Goal: Communication & Community: Answer question/provide support

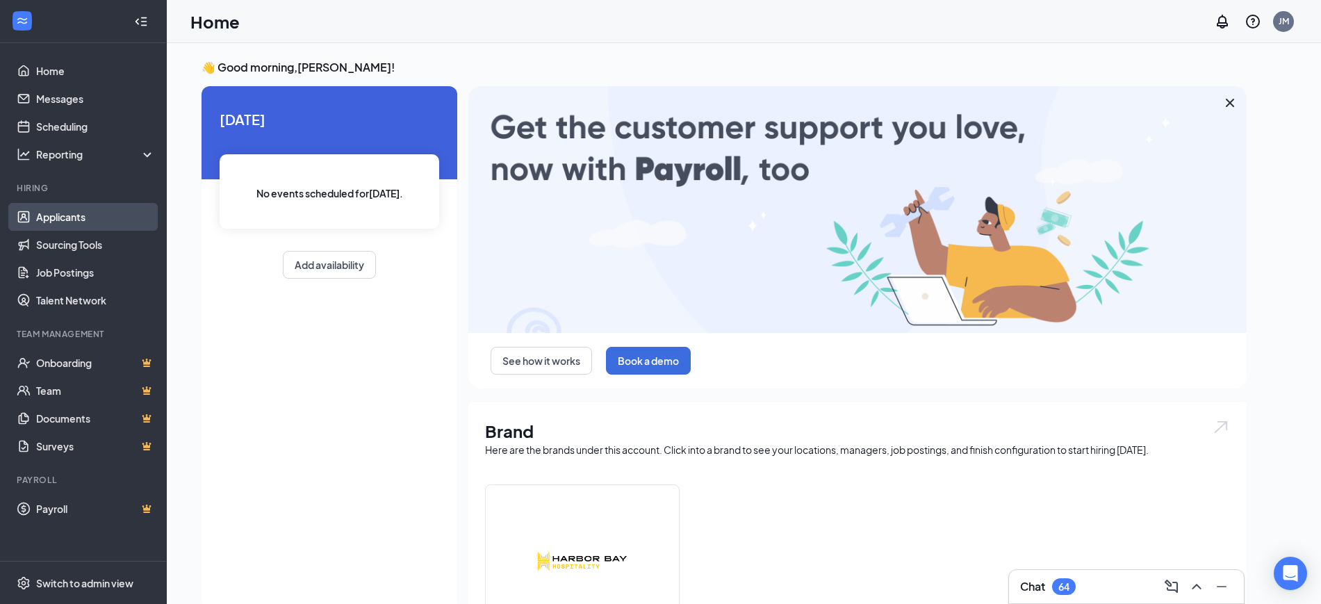
click at [75, 215] on link "Applicants" at bounding box center [95, 217] width 119 height 28
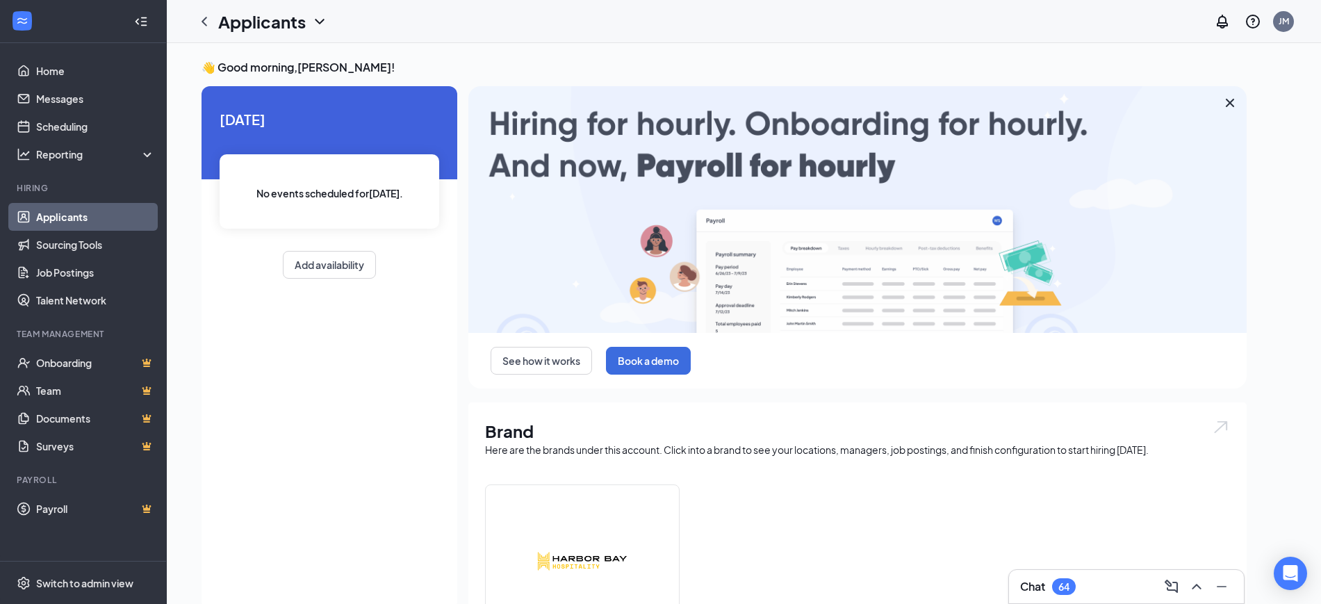
click at [75, 215] on link "Applicants" at bounding box center [95, 217] width 119 height 28
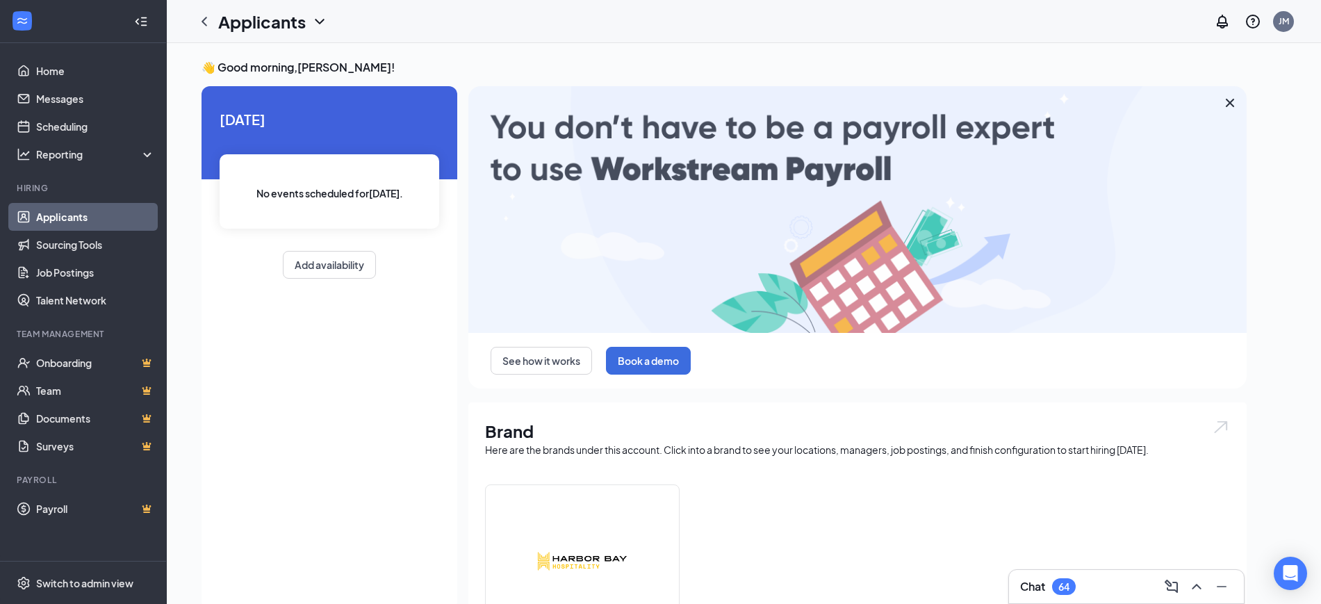
click at [75, 211] on link "Applicants" at bounding box center [95, 217] width 119 height 28
click at [60, 74] on link "Home" at bounding box center [95, 71] width 119 height 28
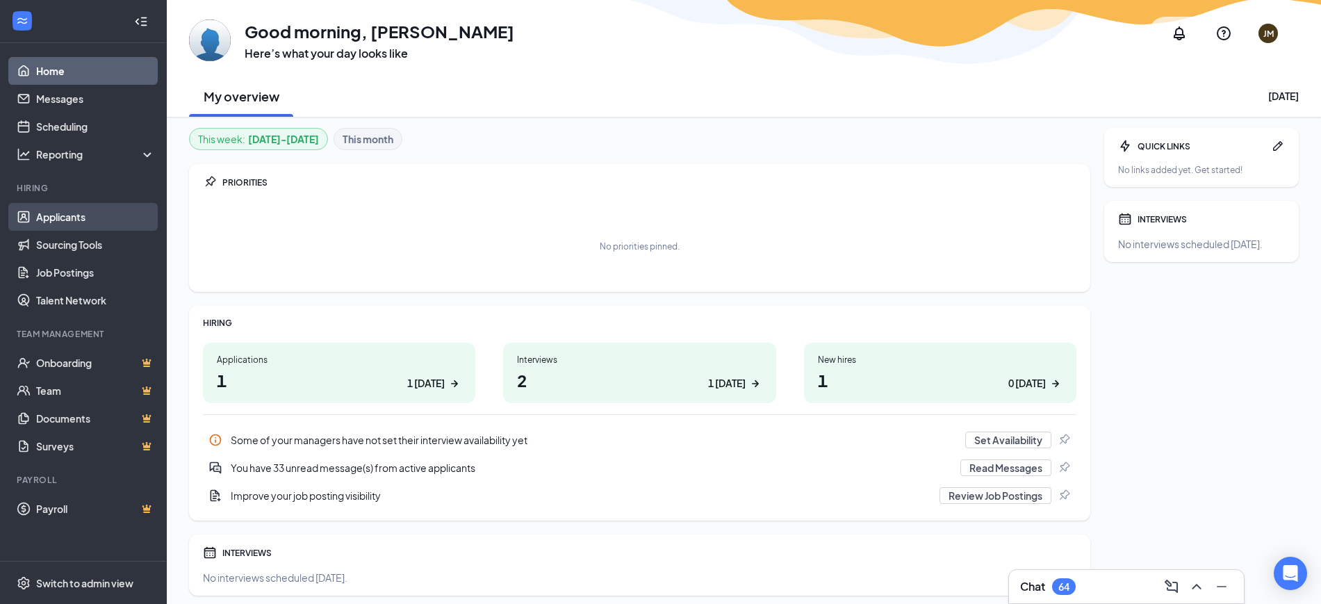
click at [65, 220] on link "Applicants" at bounding box center [95, 217] width 119 height 28
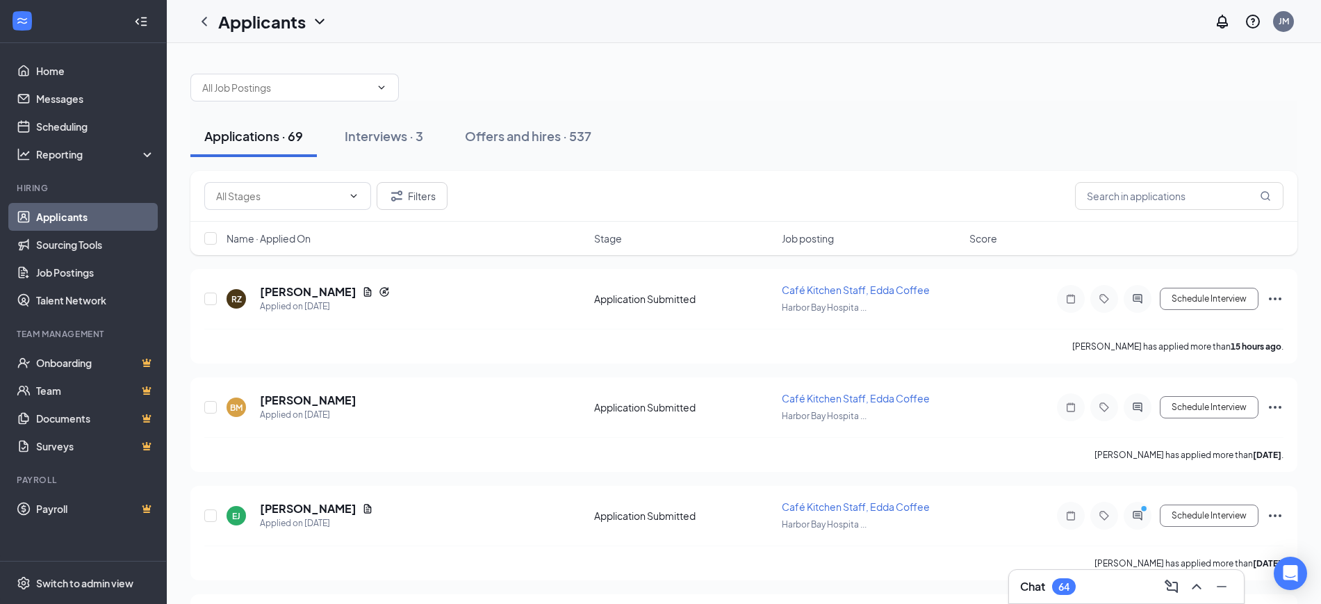
click at [1097, 577] on div "Chat 64" at bounding box center [1126, 586] width 213 height 22
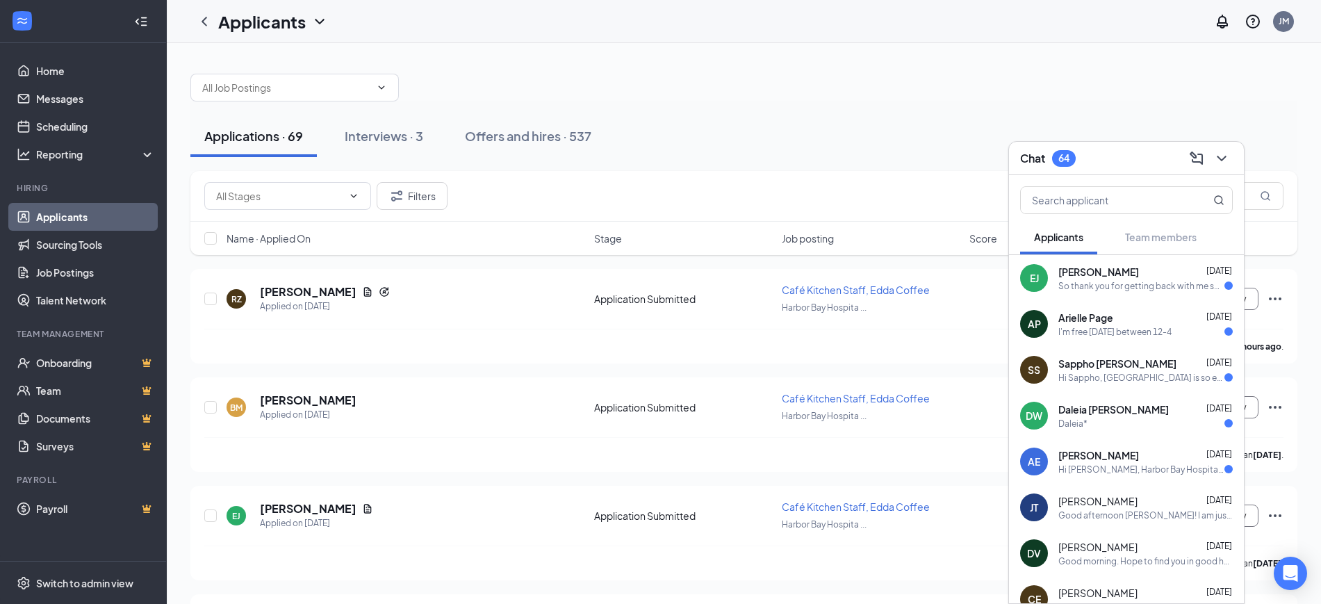
click at [1090, 281] on div "So thank you for getting back with me so quickly. I can do an in person intervi…" at bounding box center [1141, 286] width 166 height 12
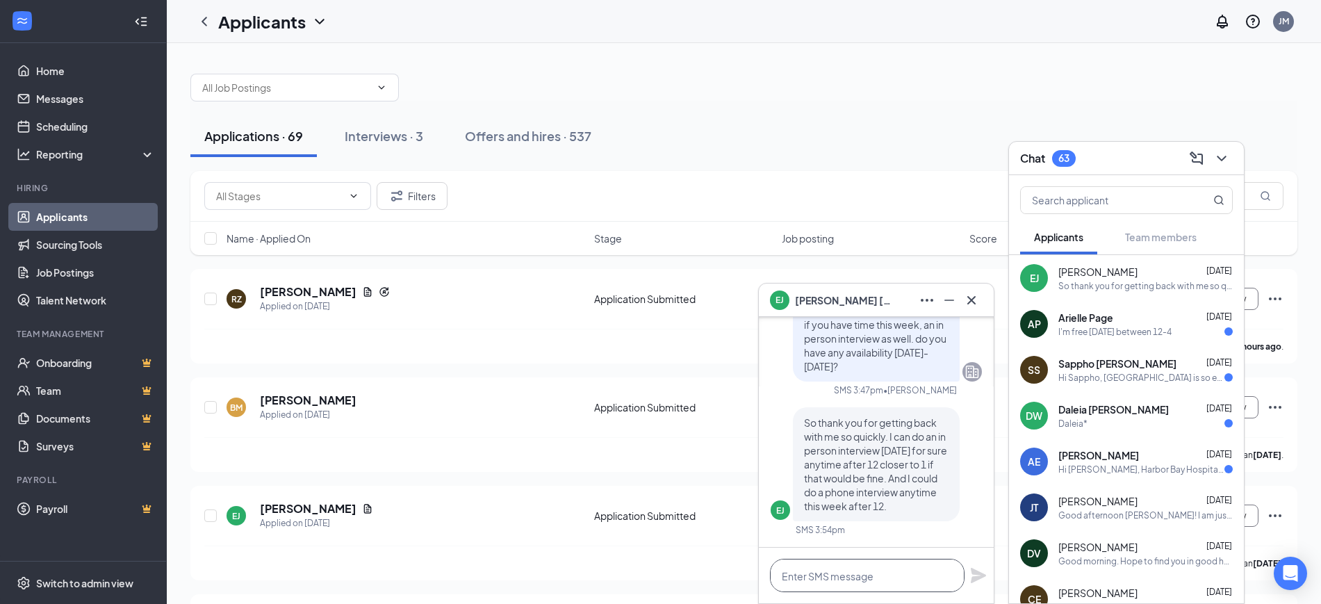
click at [830, 578] on textarea at bounding box center [867, 575] width 195 height 33
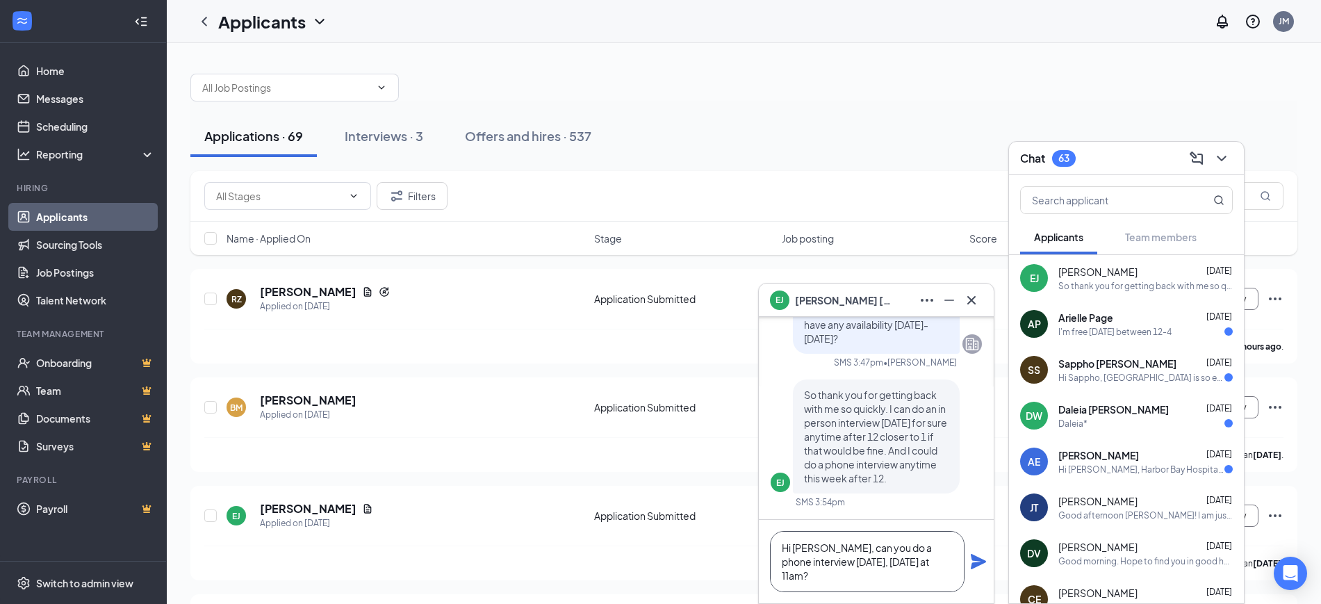
type textarea "Hi [PERSON_NAME], can you do a phone interview [DATE], [DATE] at 11am?"
click at [981, 562] on icon "Plane" at bounding box center [978, 561] width 15 height 15
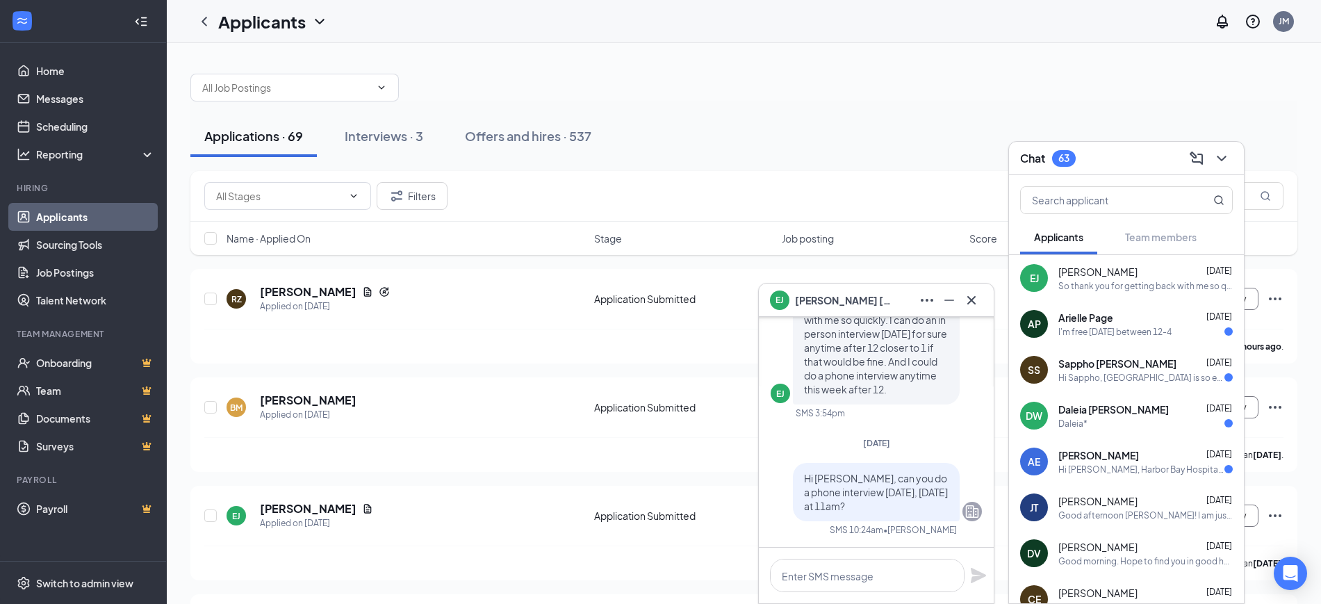
click at [1126, 319] on div "Arielle Page [DATE]" at bounding box center [1145, 318] width 174 height 14
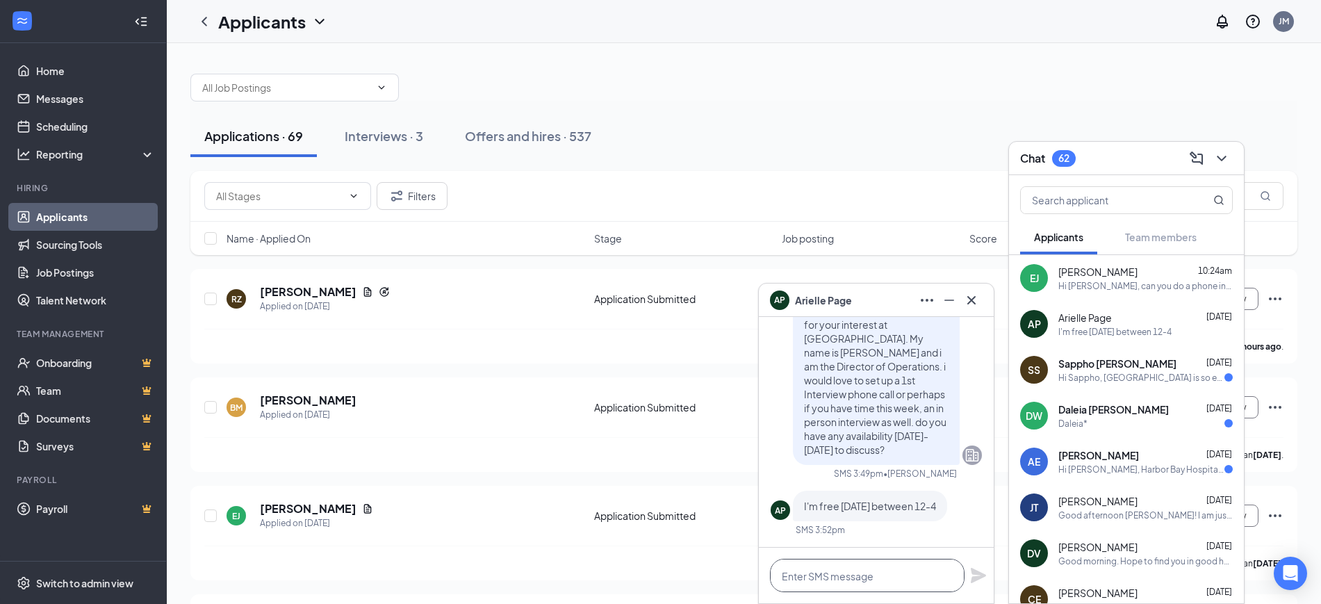
click at [830, 574] on textarea at bounding box center [867, 575] width 195 height 33
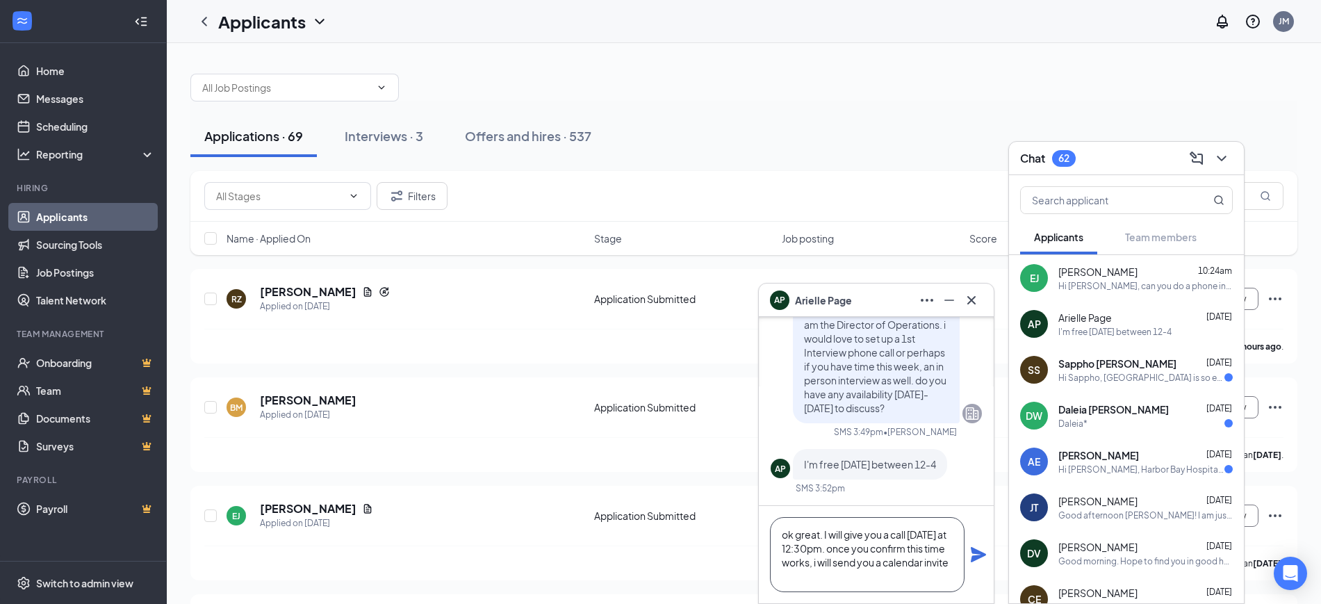
type textarea "ok great. I will give you a call [DATE] at 12:30pm. once you confirm this time …"
click at [979, 552] on icon "Plane" at bounding box center [978, 554] width 15 height 15
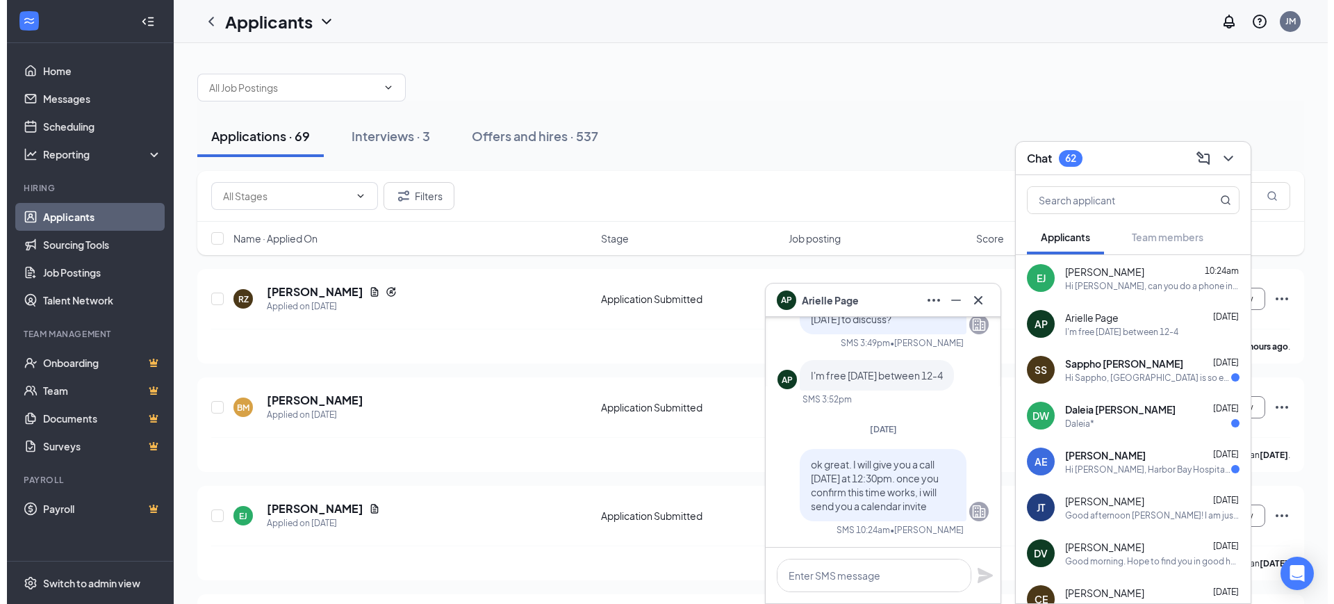
scroll to position [0, 0]
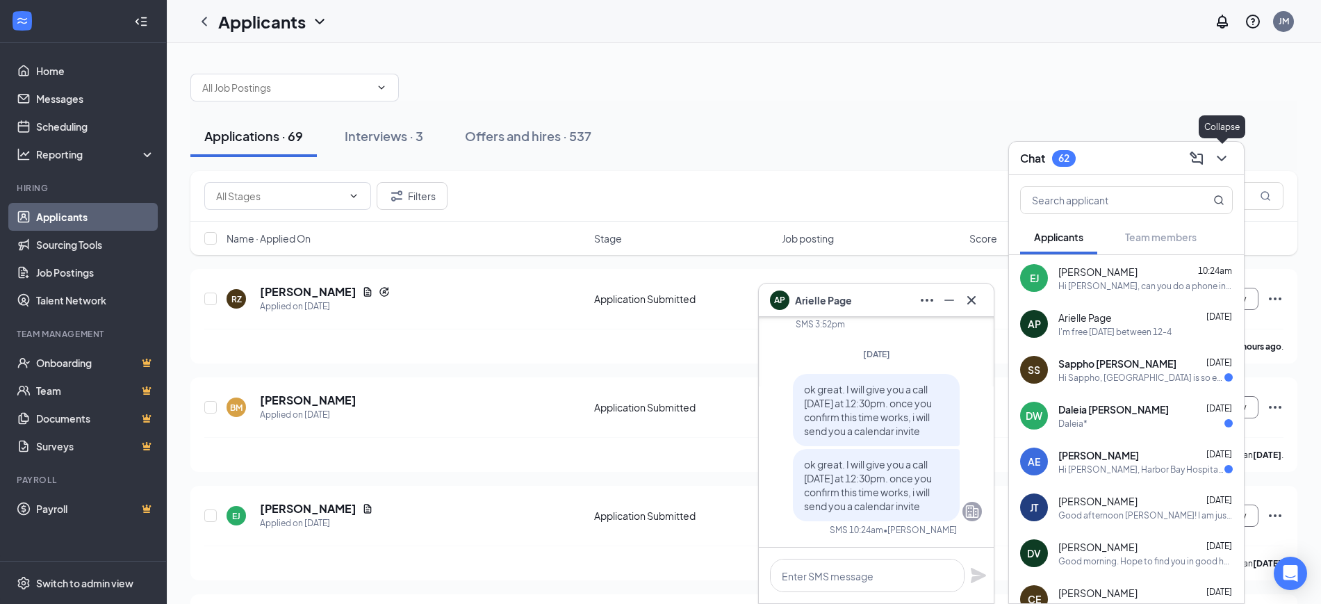
click at [1222, 154] on icon "ChevronDown" at bounding box center [1221, 158] width 17 height 17
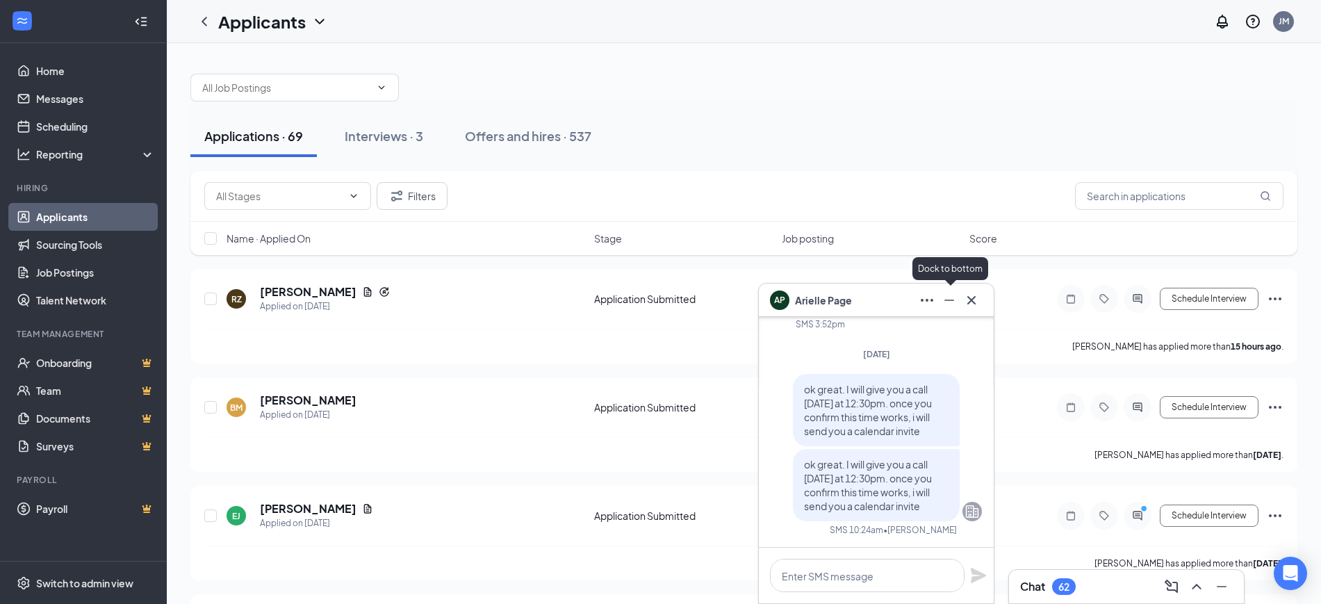
click at [951, 299] on icon "Minimize" at bounding box center [949, 299] width 10 height 1
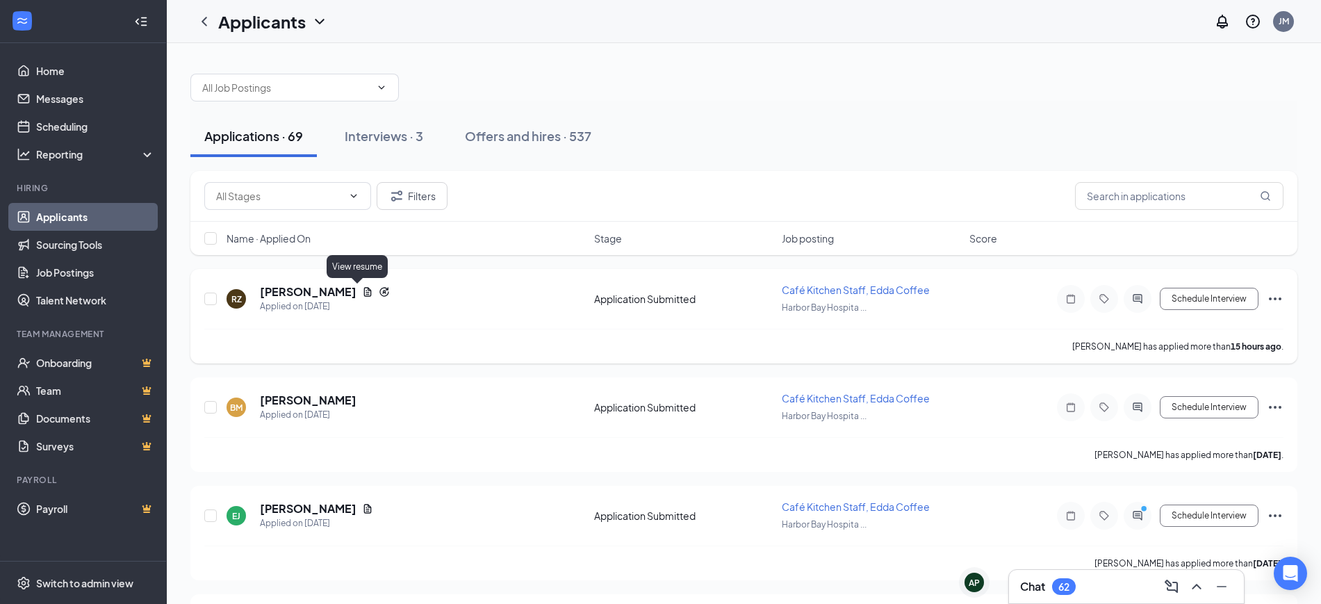
click at [362, 291] on icon "Document" at bounding box center [367, 291] width 11 height 11
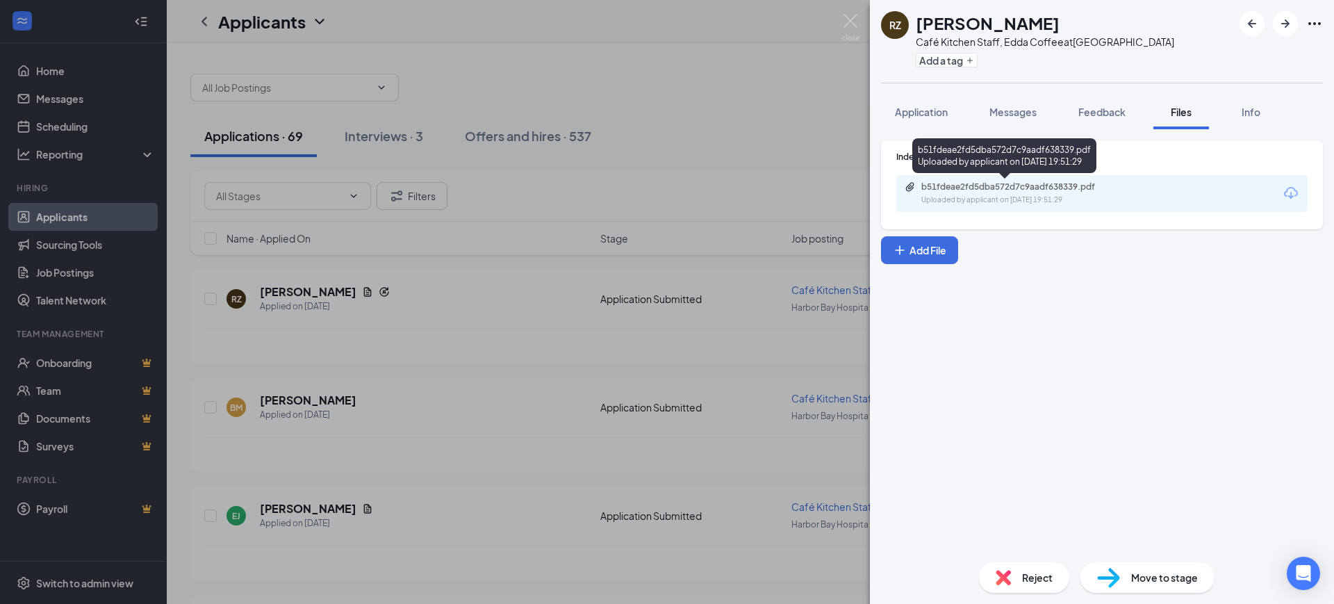
click at [976, 199] on div "Uploaded by applicant on [DATE] 19:51:29" at bounding box center [1025, 200] width 208 height 11
click at [857, 27] on img at bounding box center [850, 27] width 17 height 27
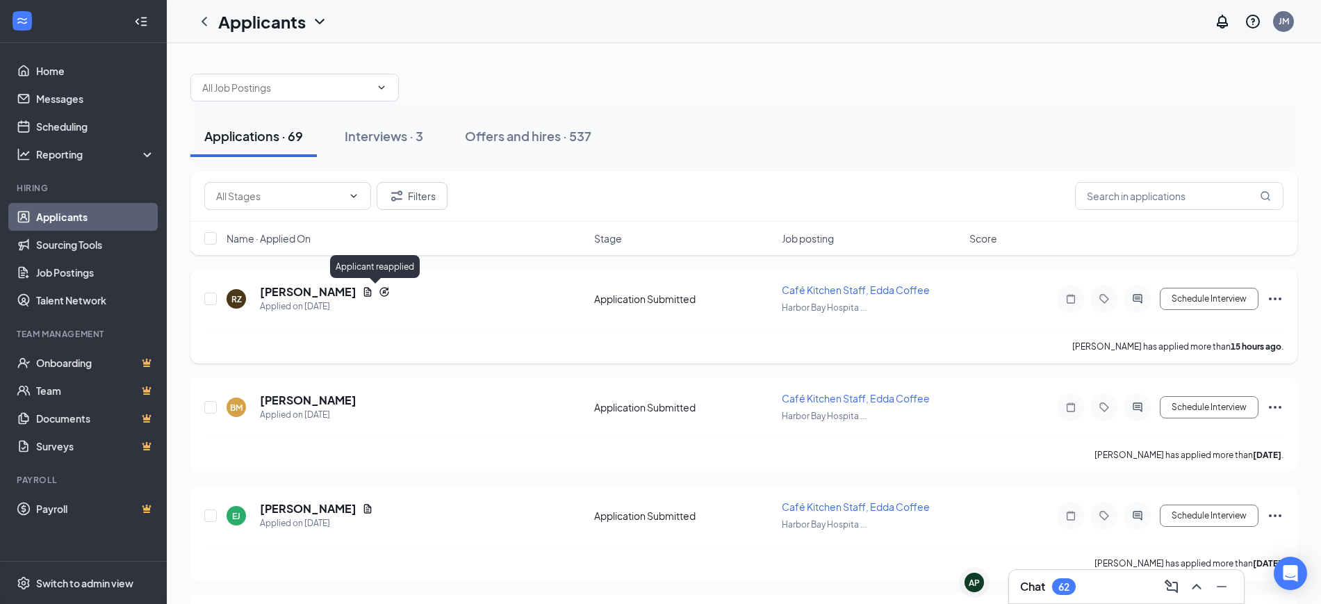
click at [379, 293] on icon "Reapply" at bounding box center [384, 291] width 11 height 11
click at [379, 291] on icon "Reapply" at bounding box center [384, 291] width 11 height 11
click at [1116, 197] on input "text" at bounding box center [1179, 196] width 208 height 28
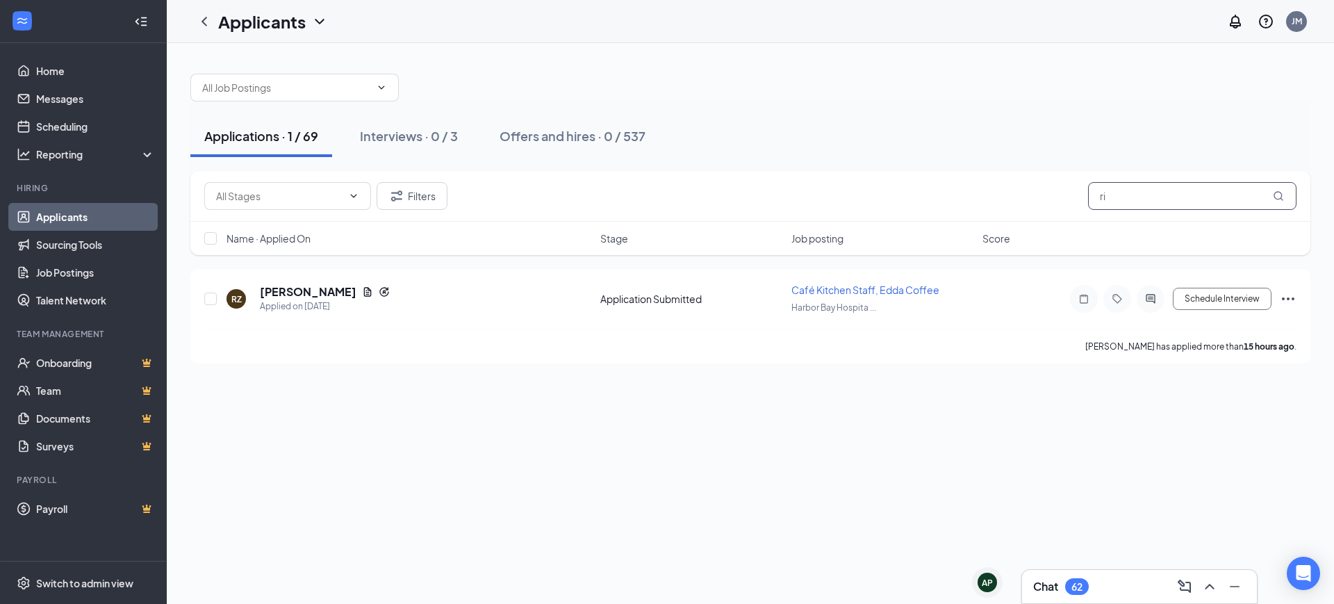
type input "r"
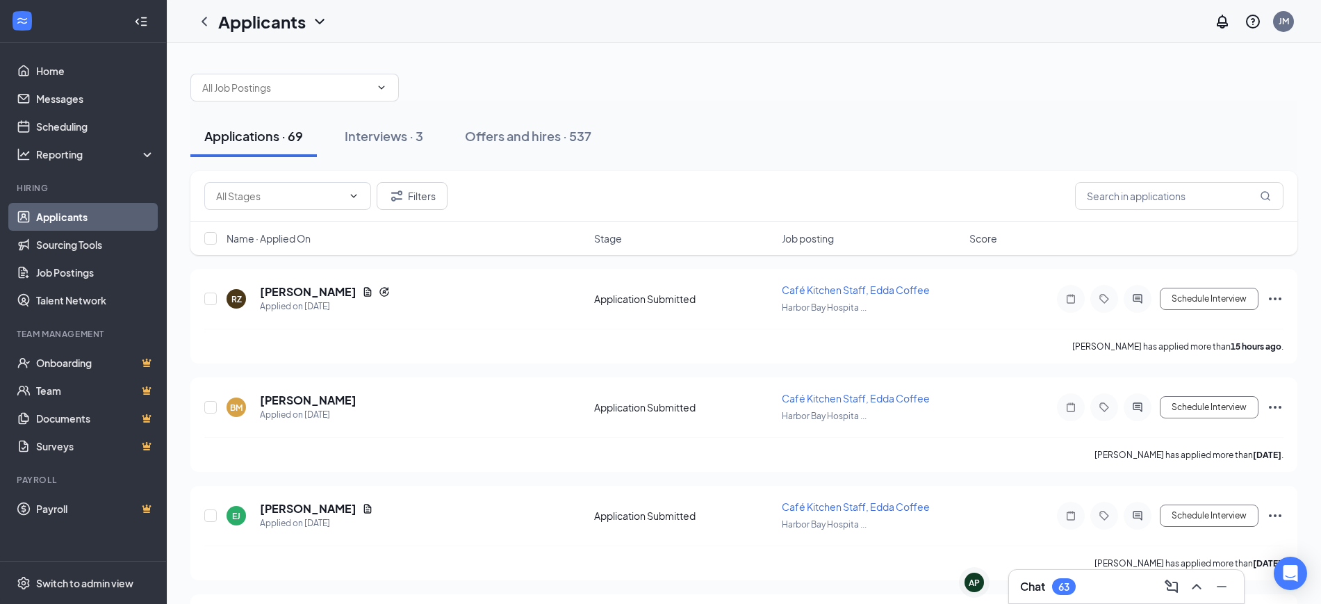
click at [1106, 591] on div "Chat 63" at bounding box center [1126, 586] width 213 height 22
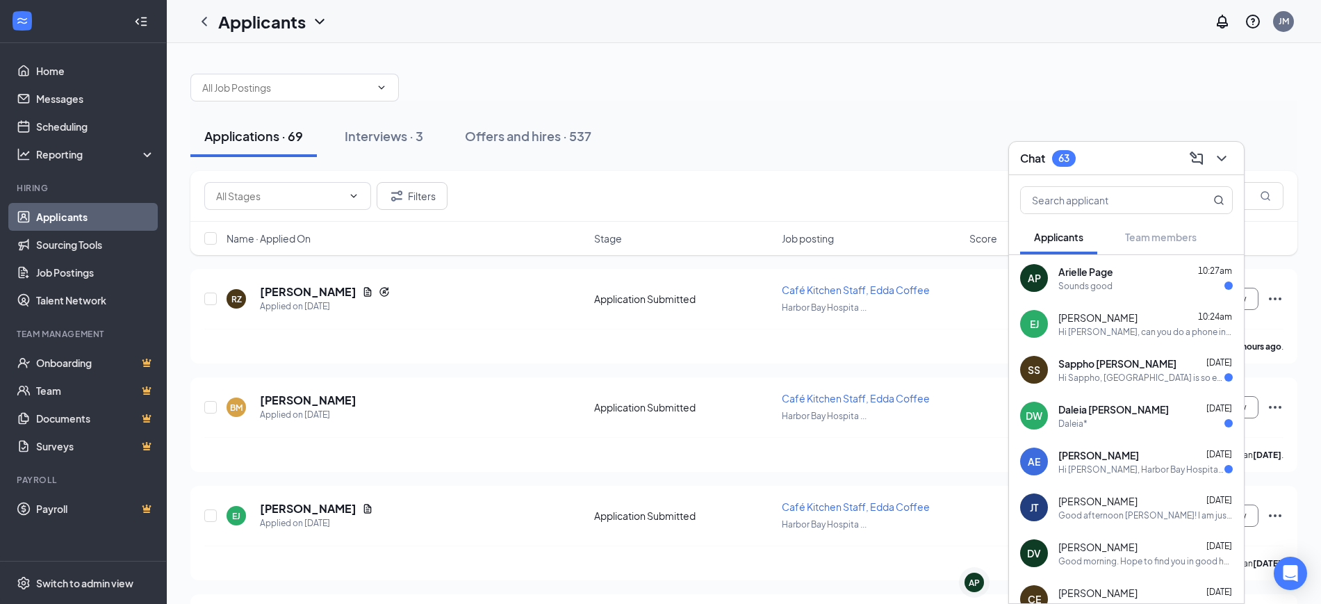
click at [1115, 285] on div "Sounds good" at bounding box center [1145, 286] width 174 height 12
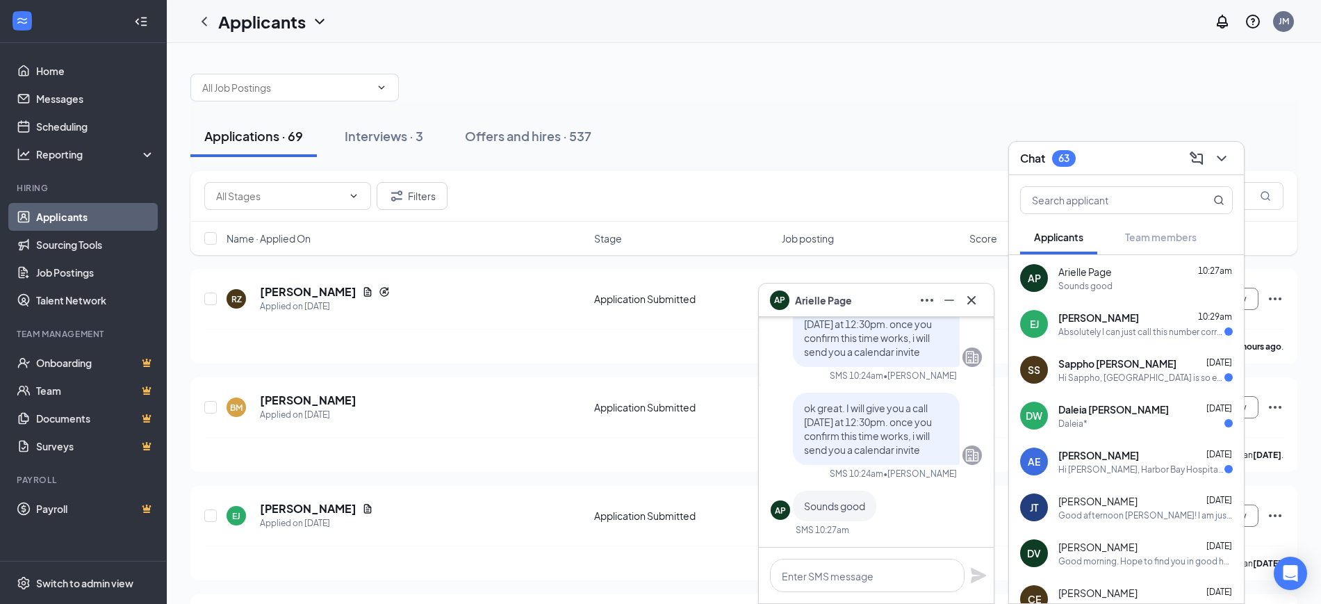
click at [814, 304] on span "Arielle Page" at bounding box center [823, 300] width 57 height 15
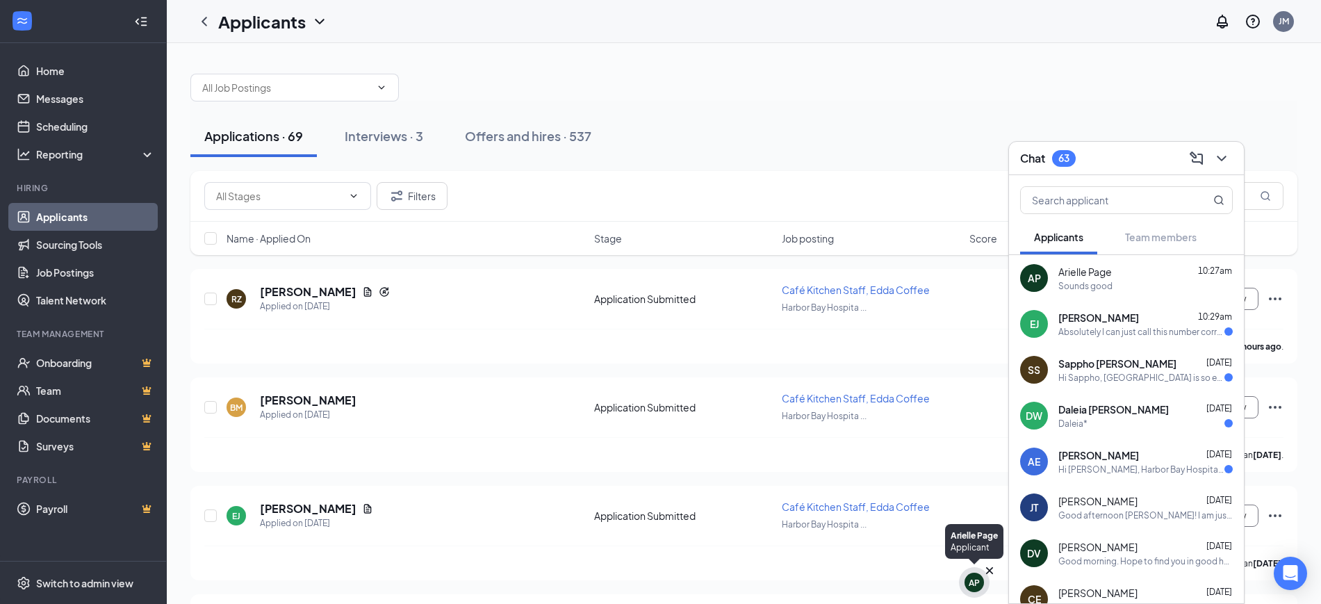
click at [969, 586] on div "AP" at bounding box center [974, 583] width 11 height 12
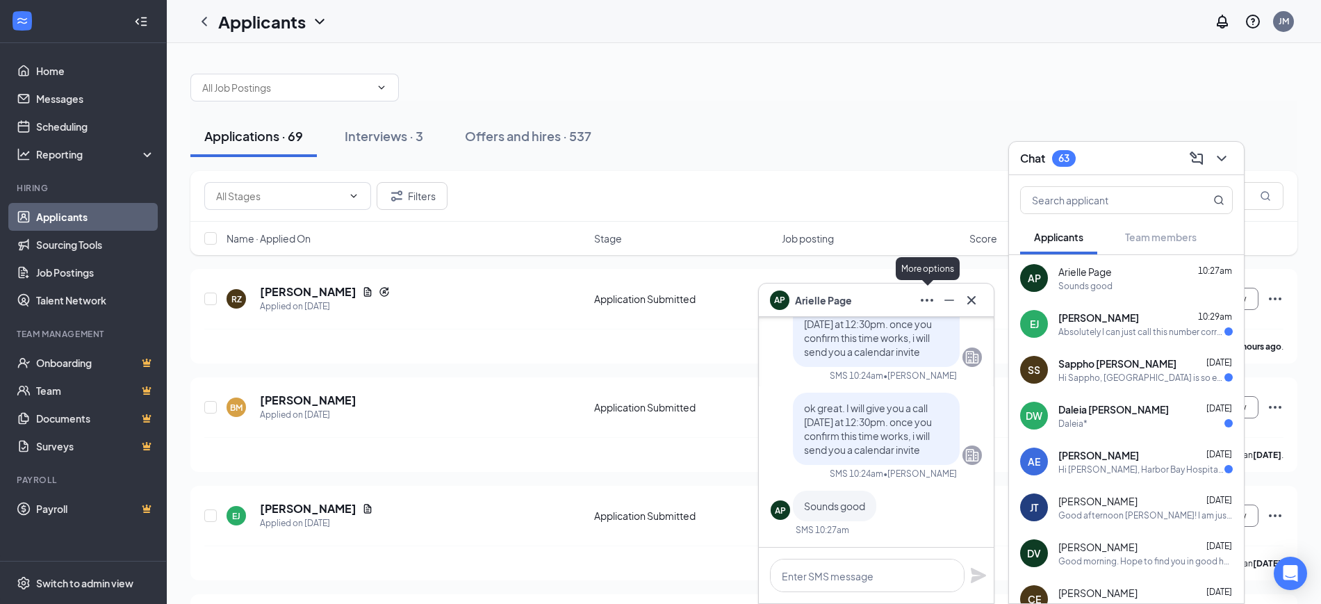
click at [933, 297] on icon "Ellipses" at bounding box center [927, 300] width 17 height 17
click at [807, 297] on span "Arielle Page" at bounding box center [823, 300] width 57 height 15
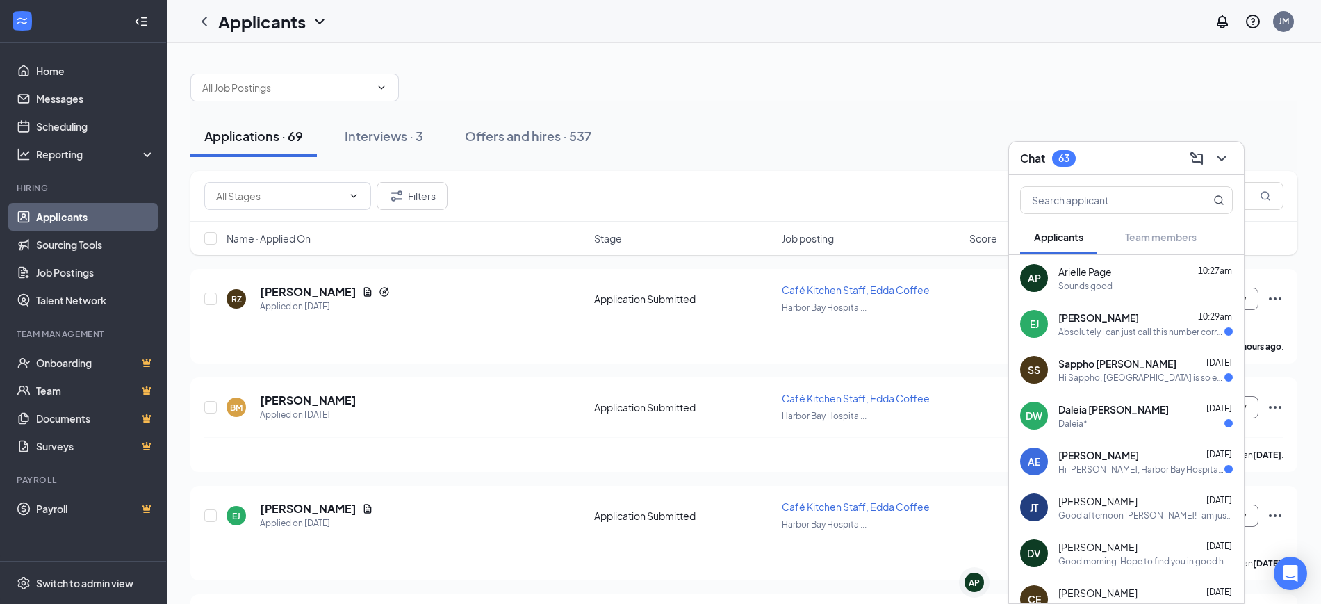
click at [1221, 159] on icon "ChevronDown" at bounding box center [1221, 159] width 9 height 6
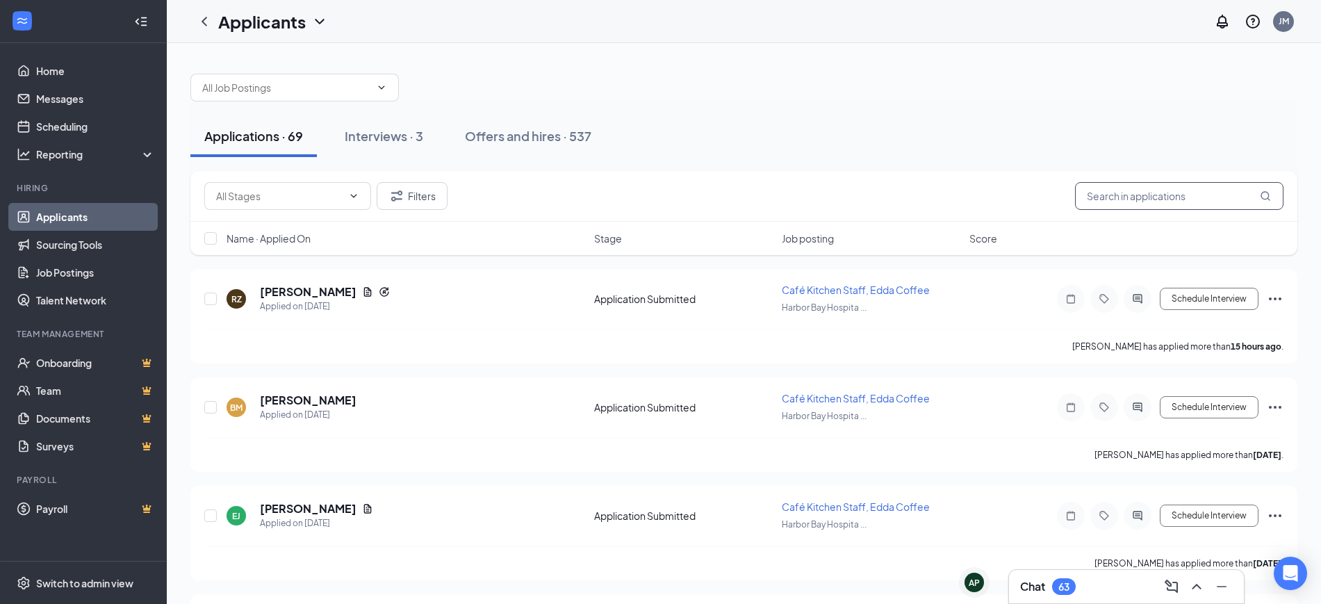
click at [1158, 202] on input "text" at bounding box center [1179, 196] width 208 height 28
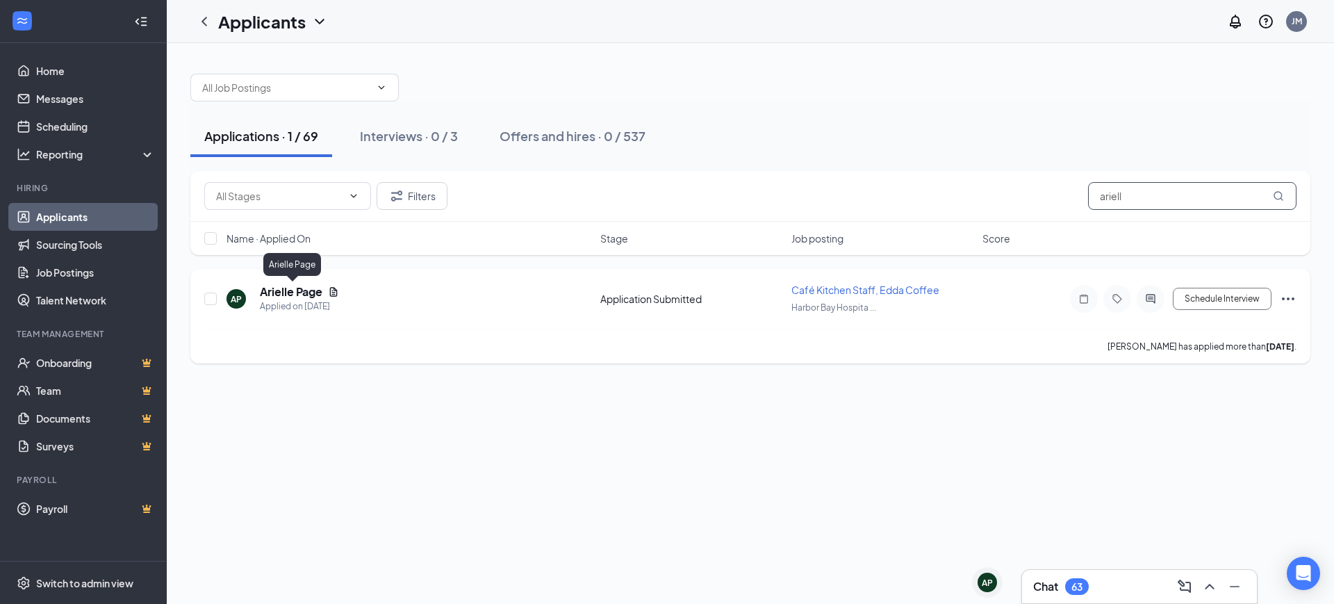
type input "ariell"
click at [292, 293] on h5 "Arielle Page" at bounding box center [291, 291] width 63 height 15
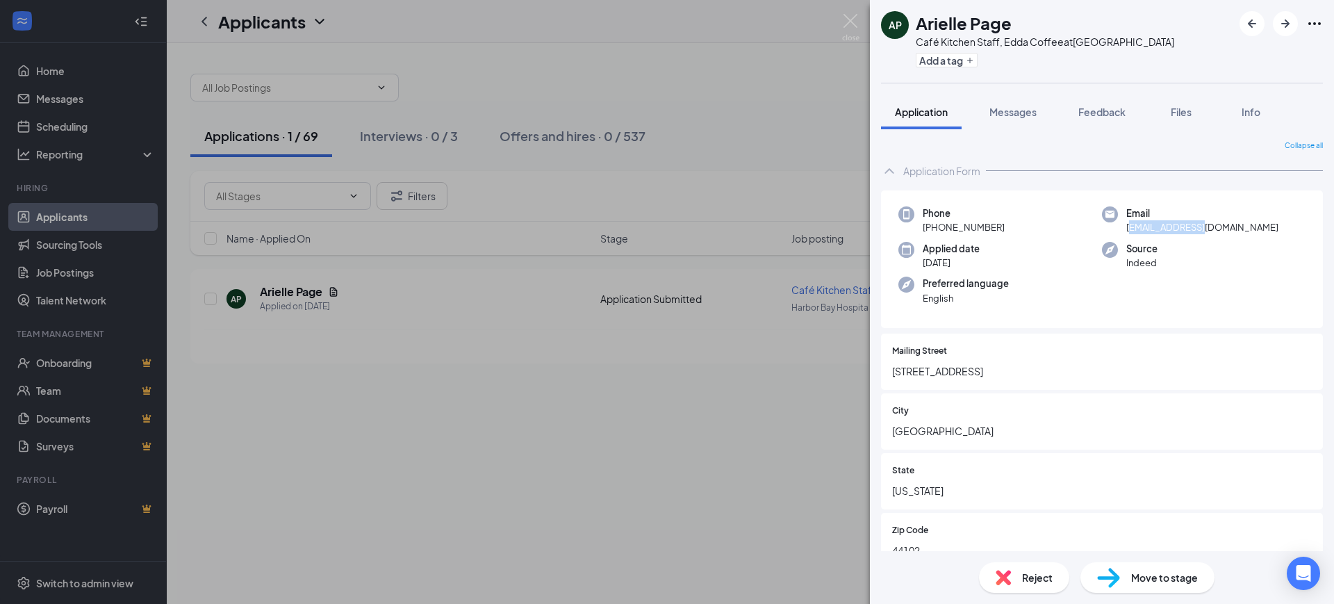
drag, startPoint x: 1125, startPoint y: 227, endPoint x: 1193, endPoint y: 236, distance: 68.7
click at [1193, 236] on div "Phone [PHONE_NUMBER] Email [EMAIL_ADDRESS][DOMAIN_NAME] Applied date [DATE] Sou…" at bounding box center [1102, 259] width 442 height 138
click at [1173, 243] on div "Source Indeed" at bounding box center [1204, 256] width 204 height 28
drag, startPoint x: 1120, startPoint y: 227, endPoint x: 1239, endPoint y: 230, distance: 118.9
click at [1239, 230] on div "Email [EMAIL_ADDRESS][DOMAIN_NAME]" at bounding box center [1204, 220] width 204 height 28
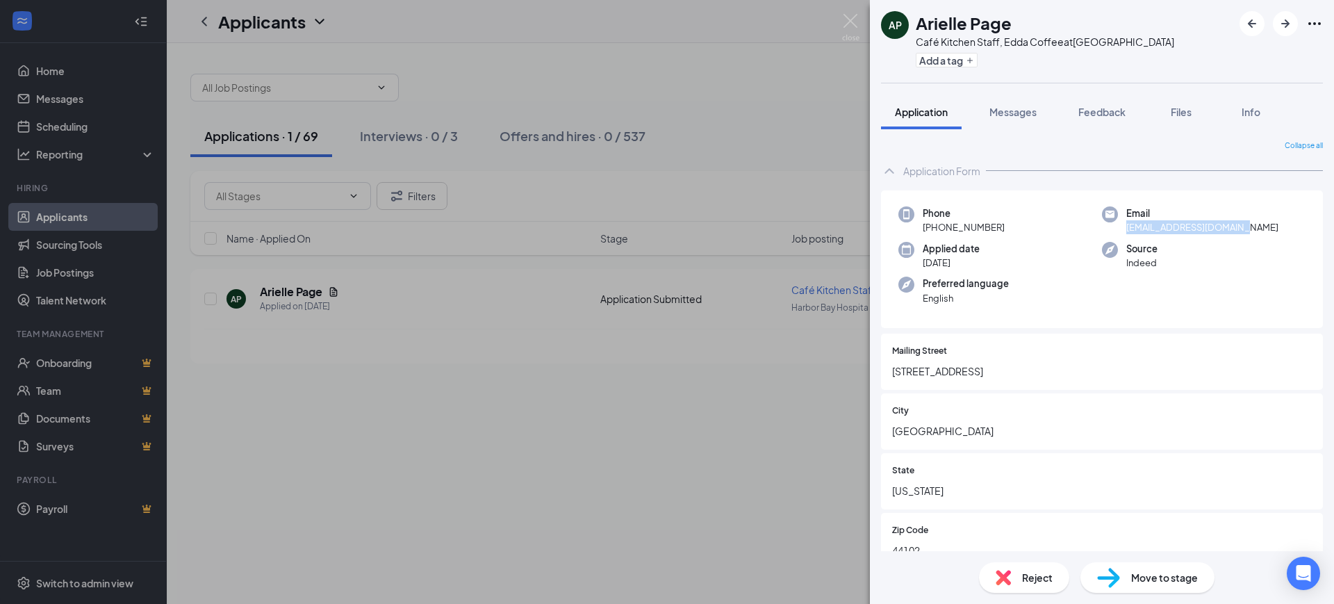
copy span "[EMAIL_ADDRESS][DOMAIN_NAME]"
click at [848, 20] on img at bounding box center [850, 27] width 17 height 27
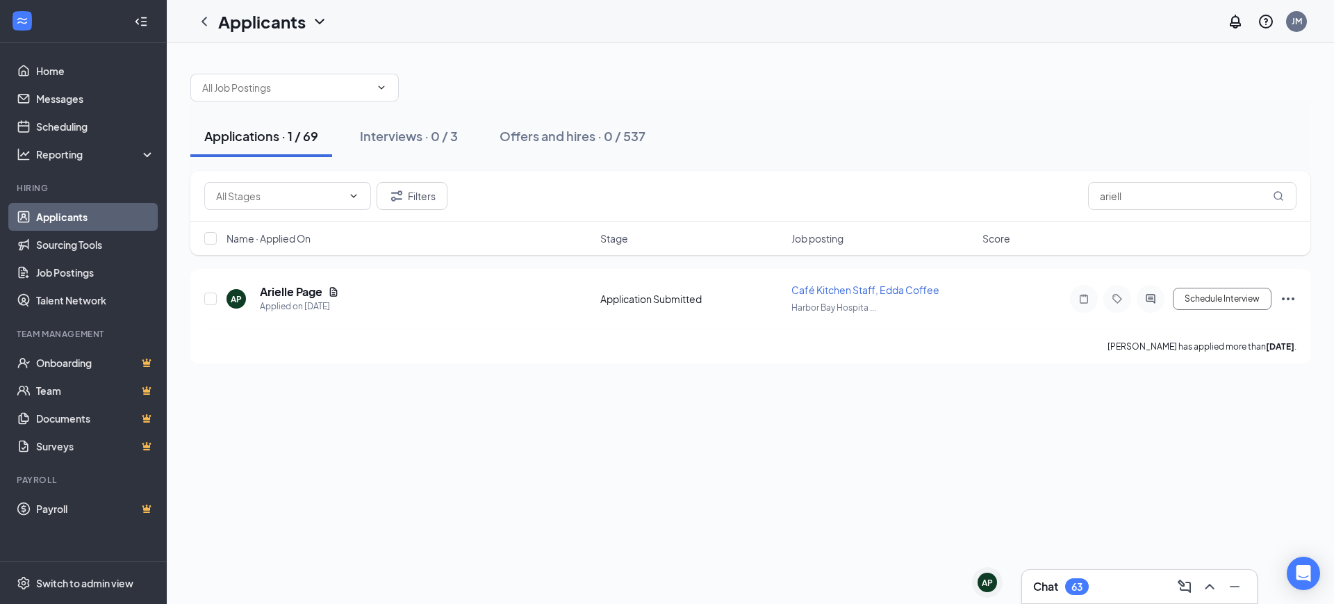
click at [1109, 580] on div "Chat 63" at bounding box center [1139, 586] width 213 height 22
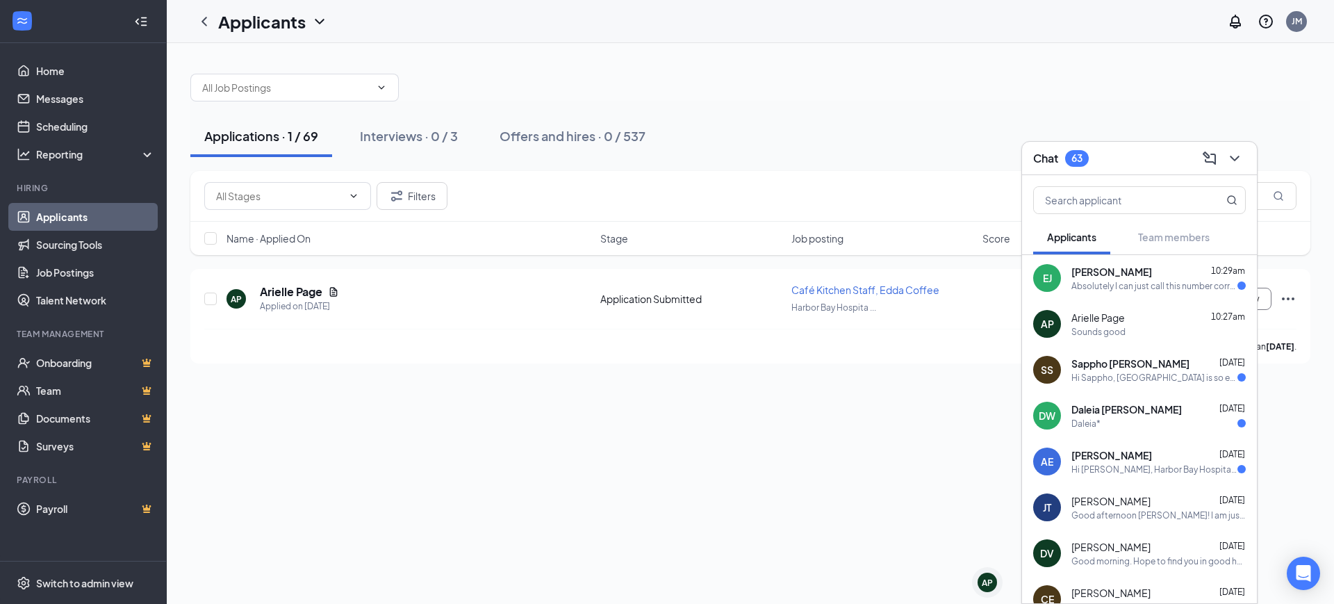
click at [1120, 287] on div "Absolutely I can just call this number correct." at bounding box center [1155, 286] width 166 height 12
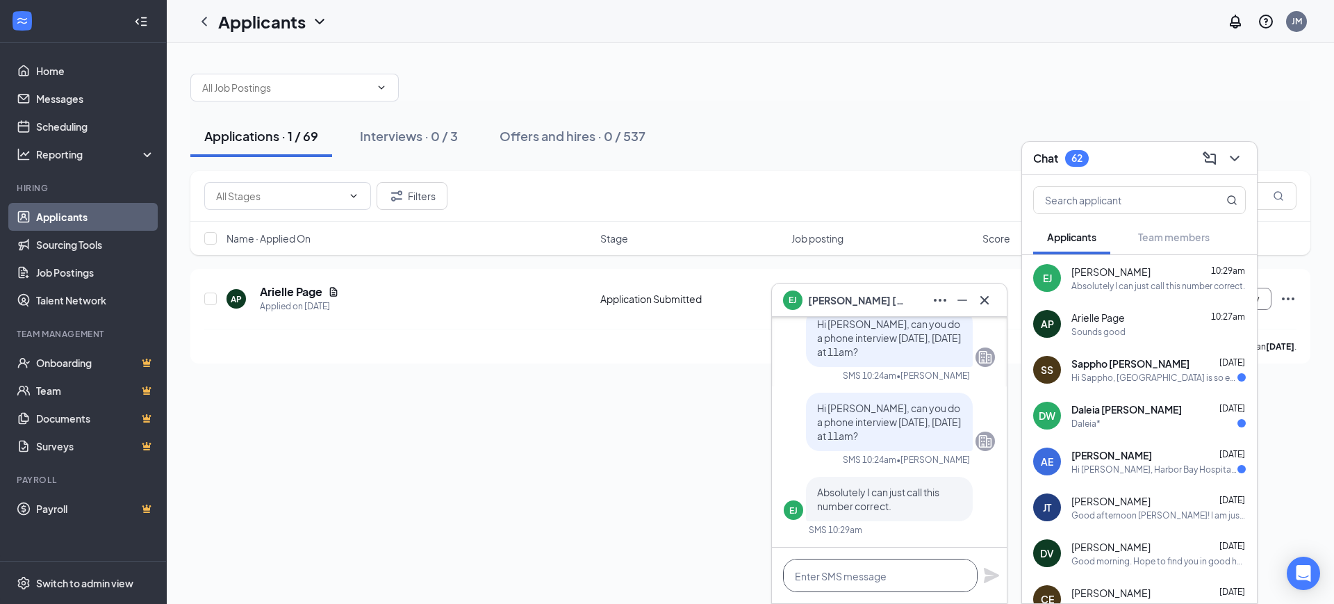
click at [847, 580] on textarea at bounding box center [880, 575] width 195 height 33
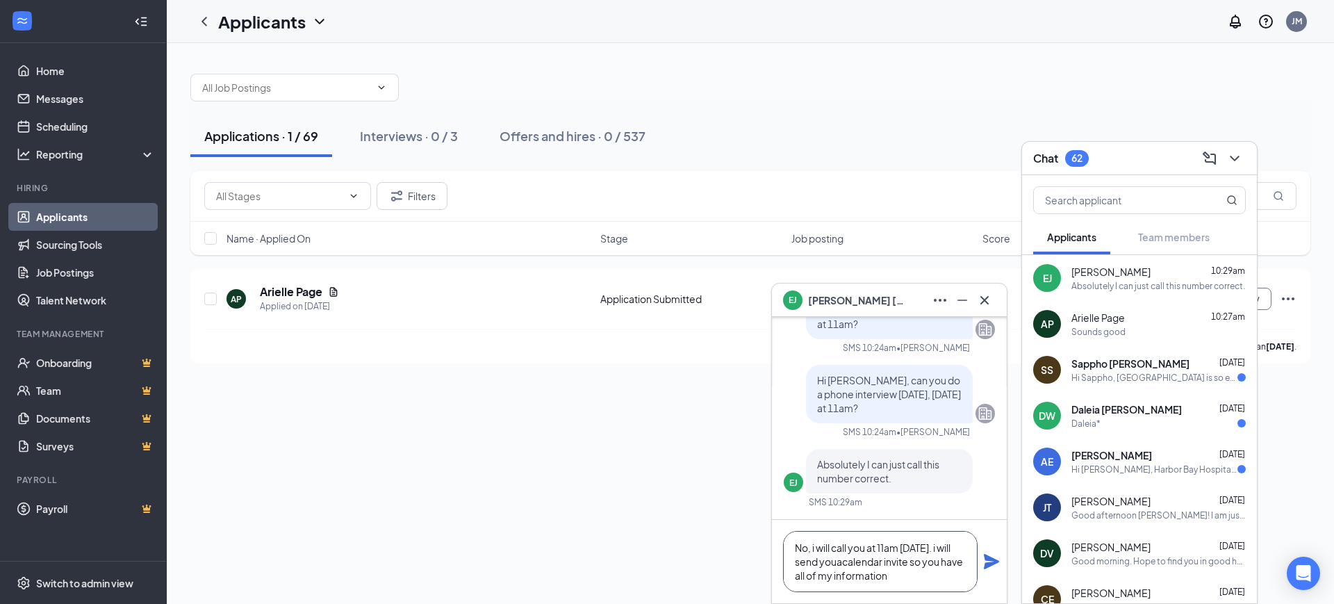
click at [852, 561] on textarea "No, i will call you at 11am [DATE]. i will send youacalendar invite so you have…" at bounding box center [880, 561] width 195 height 61
click at [861, 564] on textarea "No, i will call you at 11am [DATE]. i will send you acalendar invite so you hav…" at bounding box center [880, 561] width 195 height 61
type textarea "No, i will call you at 11am [DATE]. i will send you a calendar invite so you ha…"
click at [993, 557] on icon "Plane" at bounding box center [991, 561] width 17 height 17
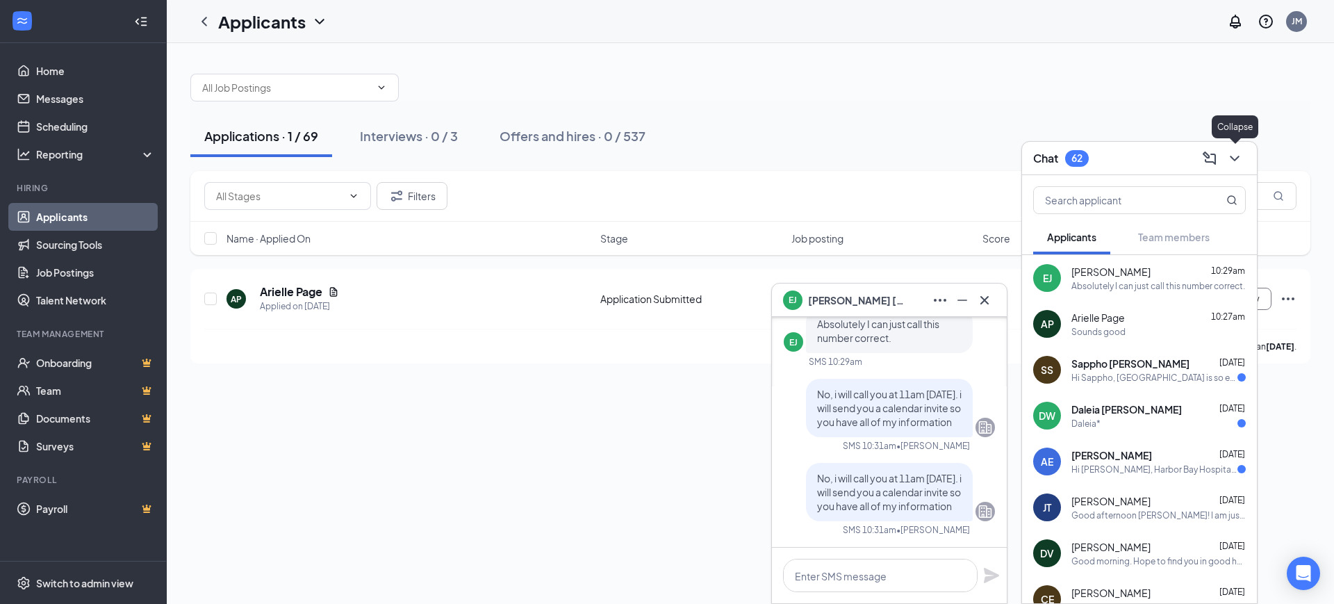
click at [1234, 161] on icon "ChevronDown" at bounding box center [1234, 158] width 17 height 17
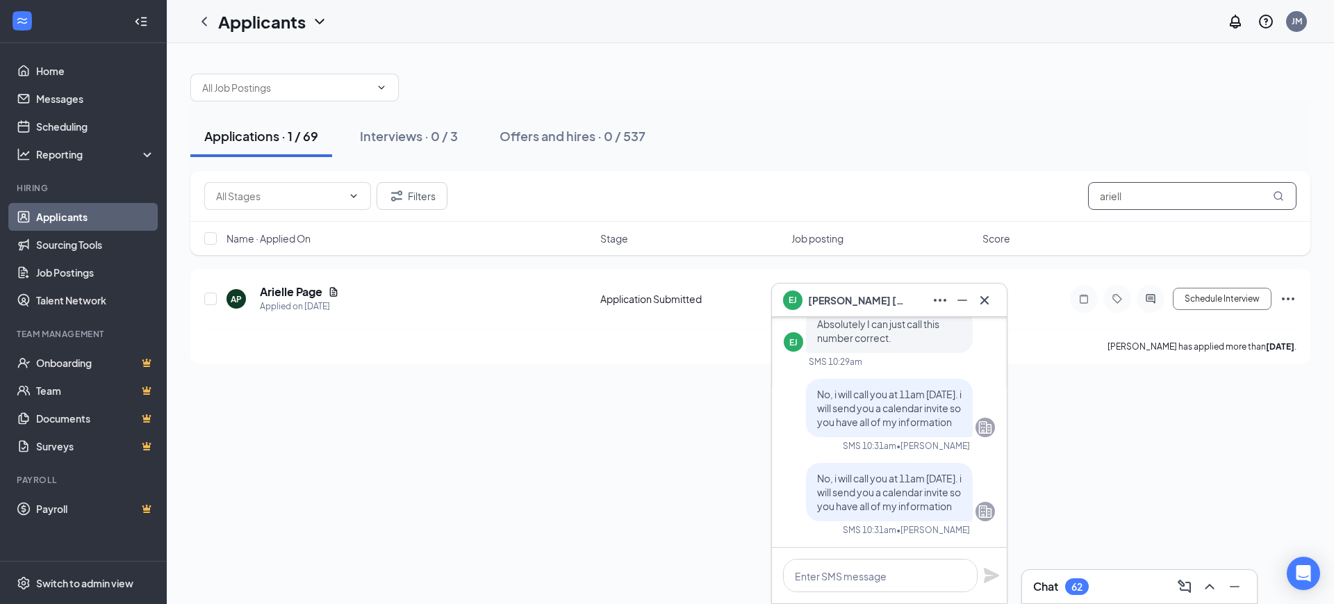
click at [1163, 191] on input "ariell" at bounding box center [1192, 196] width 208 height 28
type input "a"
type input "emers"
click at [293, 293] on h5 "[PERSON_NAME]" at bounding box center [308, 291] width 97 height 15
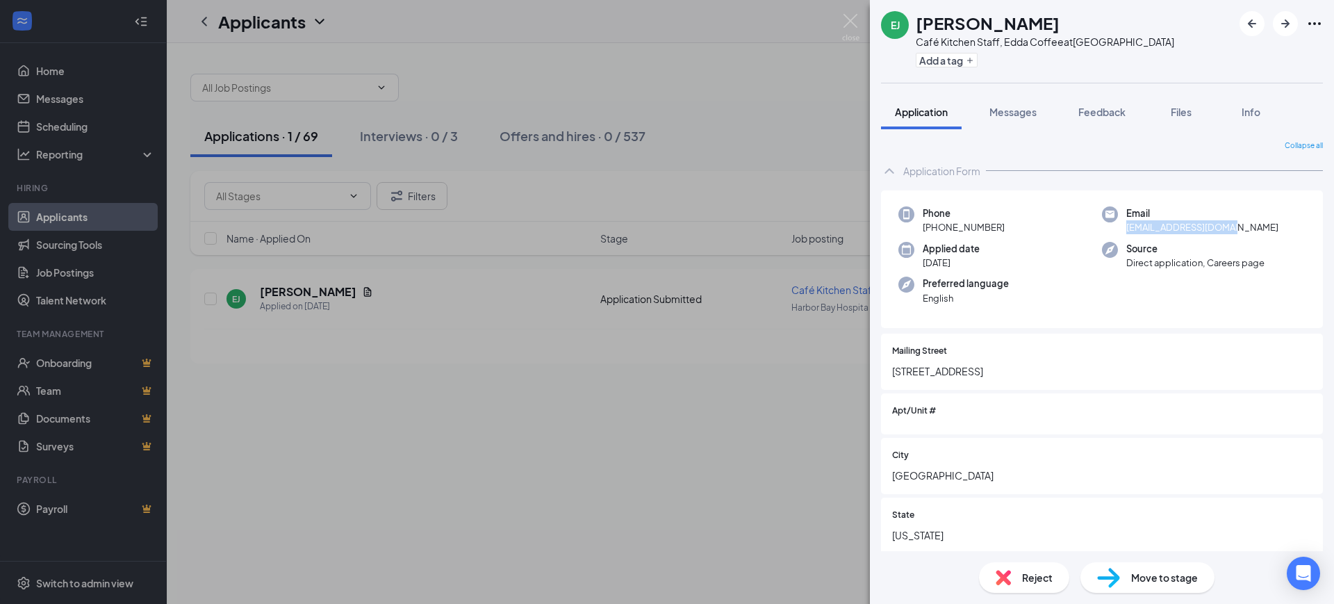
drag, startPoint x: 1121, startPoint y: 227, endPoint x: 1231, endPoint y: 229, distance: 110.5
click at [1231, 229] on div "Email [EMAIL_ADDRESS][DOMAIN_NAME]" at bounding box center [1204, 220] width 204 height 28
copy span "[EMAIL_ADDRESS][DOMAIN_NAME]"
